Goal: Task Accomplishment & Management: Use online tool/utility

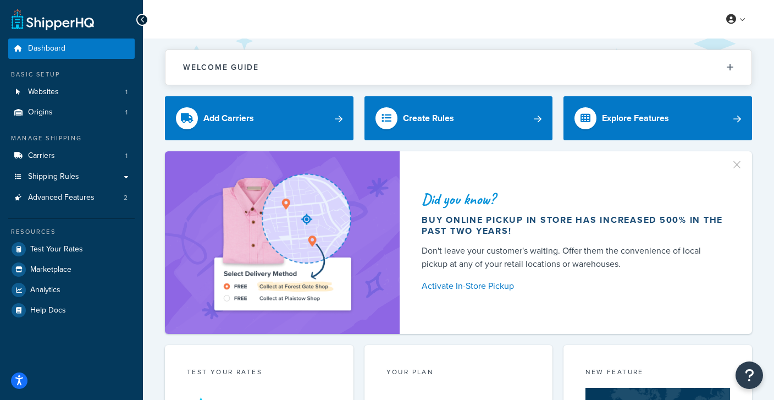
click at [67, 87] on link "Websites 1" at bounding box center [71, 92] width 126 height 20
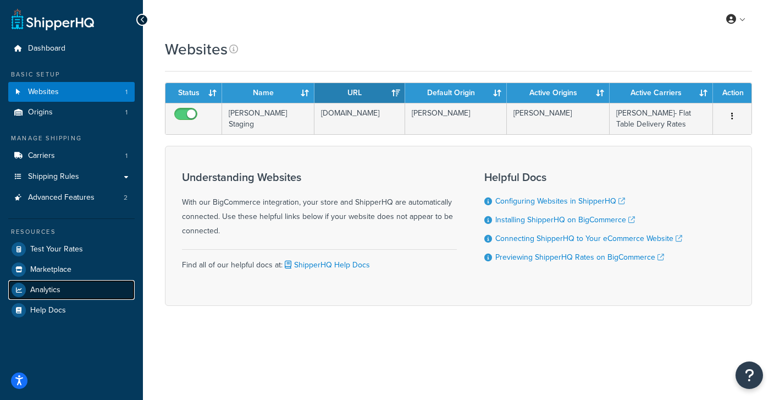
click at [48, 291] on span "Analytics" at bounding box center [45, 289] width 30 height 9
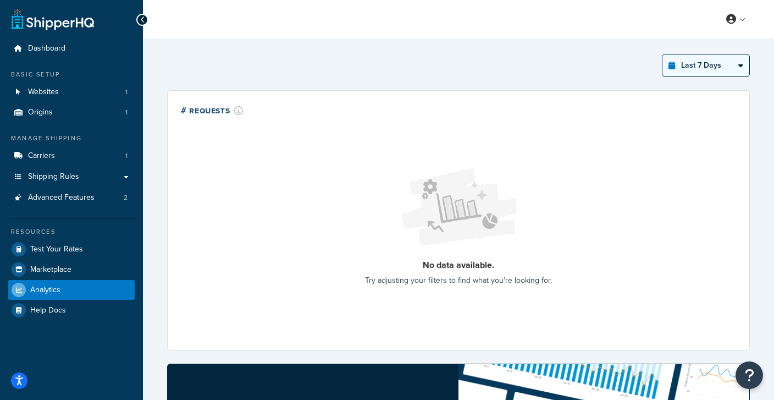
select select "last_year"
click option "Last 12 Months" at bounding box center [0, 0] width 0 height 0
